Goal: Transaction & Acquisition: Purchase product/service

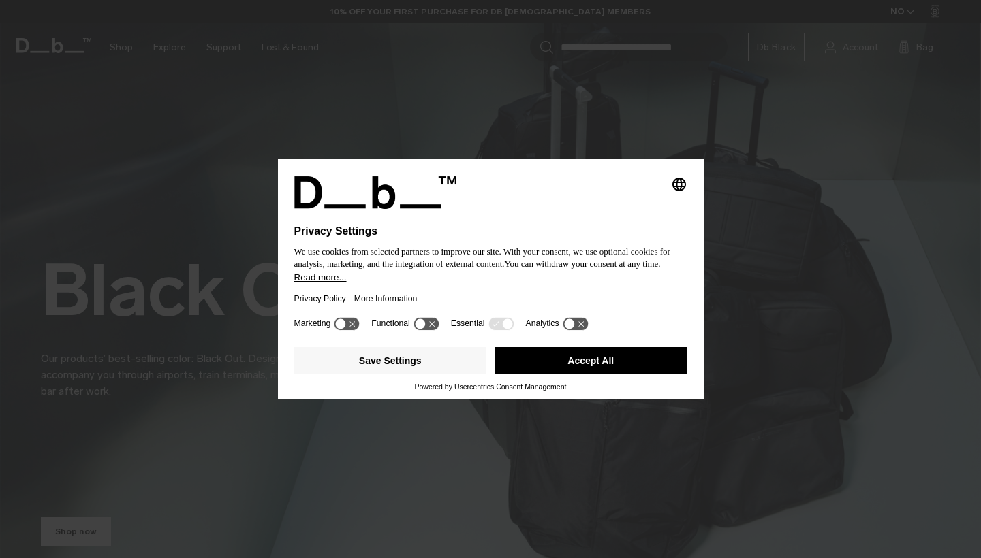
click at [601, 360] on button "Accept All" at bounding box center [590, 360] width 193 height 27
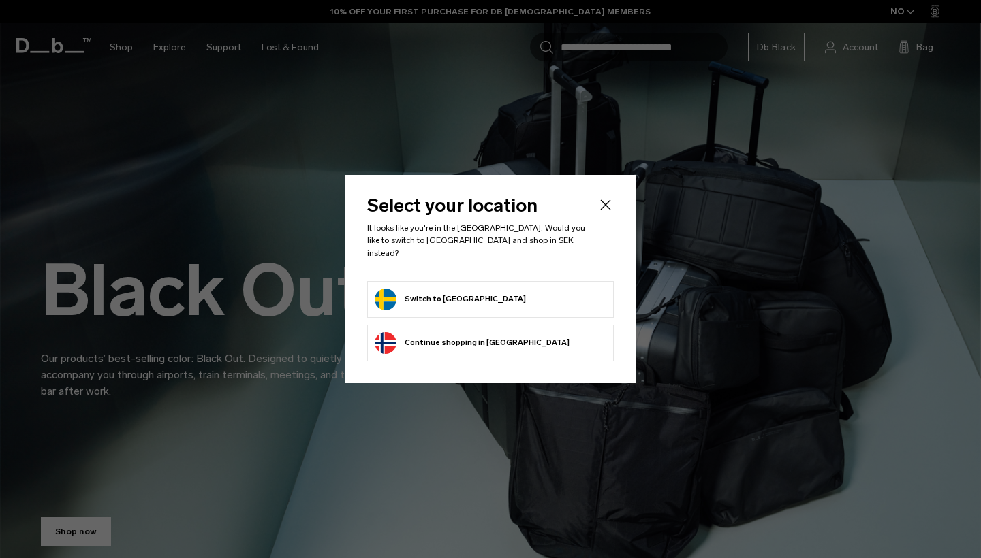
click at [450, 290] on button "Switch to Sweden" at bounding box center [450, 300] width 151 height 22
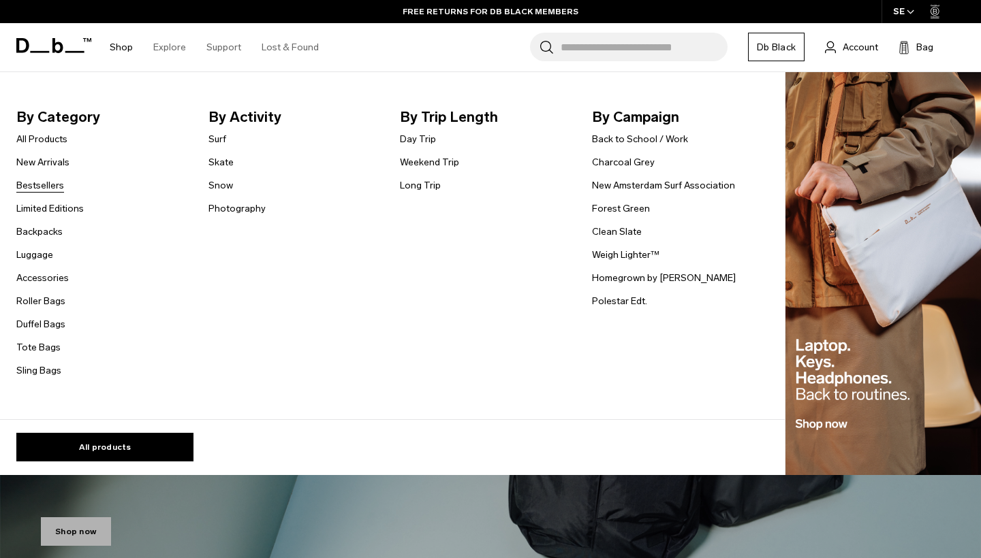
click at [44, 184] on link "Bestsellers" at bounding box center [40, 185] width 48 height 14
